Goal: Task Accomplishment & Management: Use online tool/utility

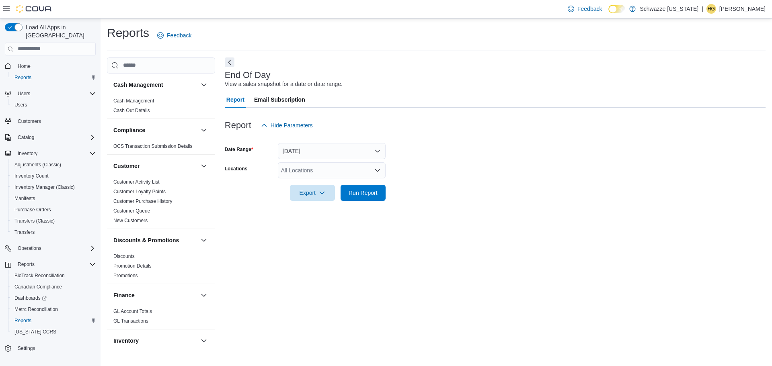
click at [315, 171] on div "All Locations" at bounding box center [332, 171] width 108 height 16
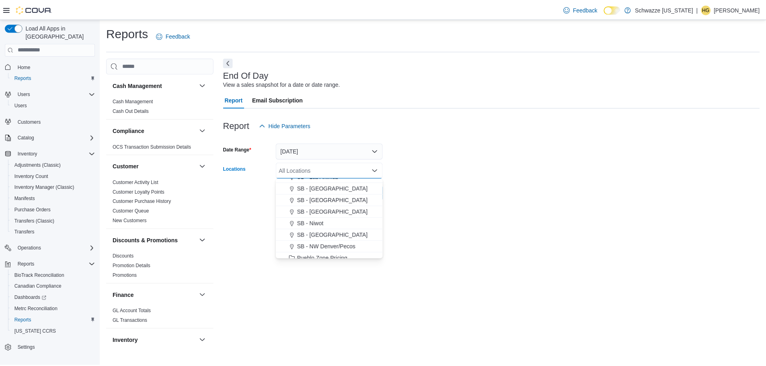
scroll to position [295, 0]
click at [346, 231] on button "SB - [GEOGRAPHIC_DATA]" at bounding box center [332, 228] width 108 height 12
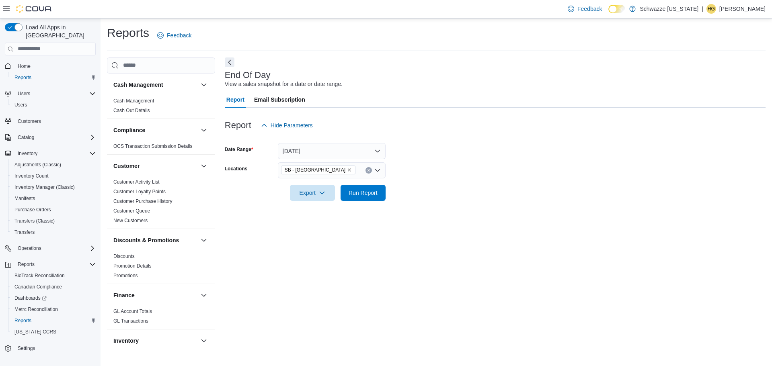
click at [424, 202] on div at bounding box center [495, 206] width 541 height 10
click at [365, 197] on span "Run Report" at bounding box center [363, 193] width 29 height 8
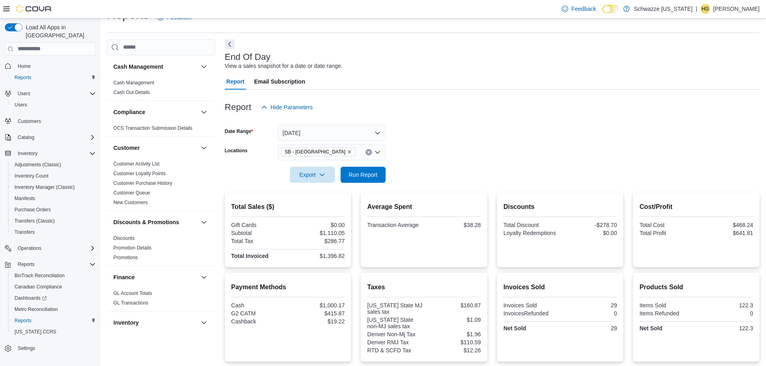
scroll to position [53, 0]
